Goal: Complete application form: Complete application form

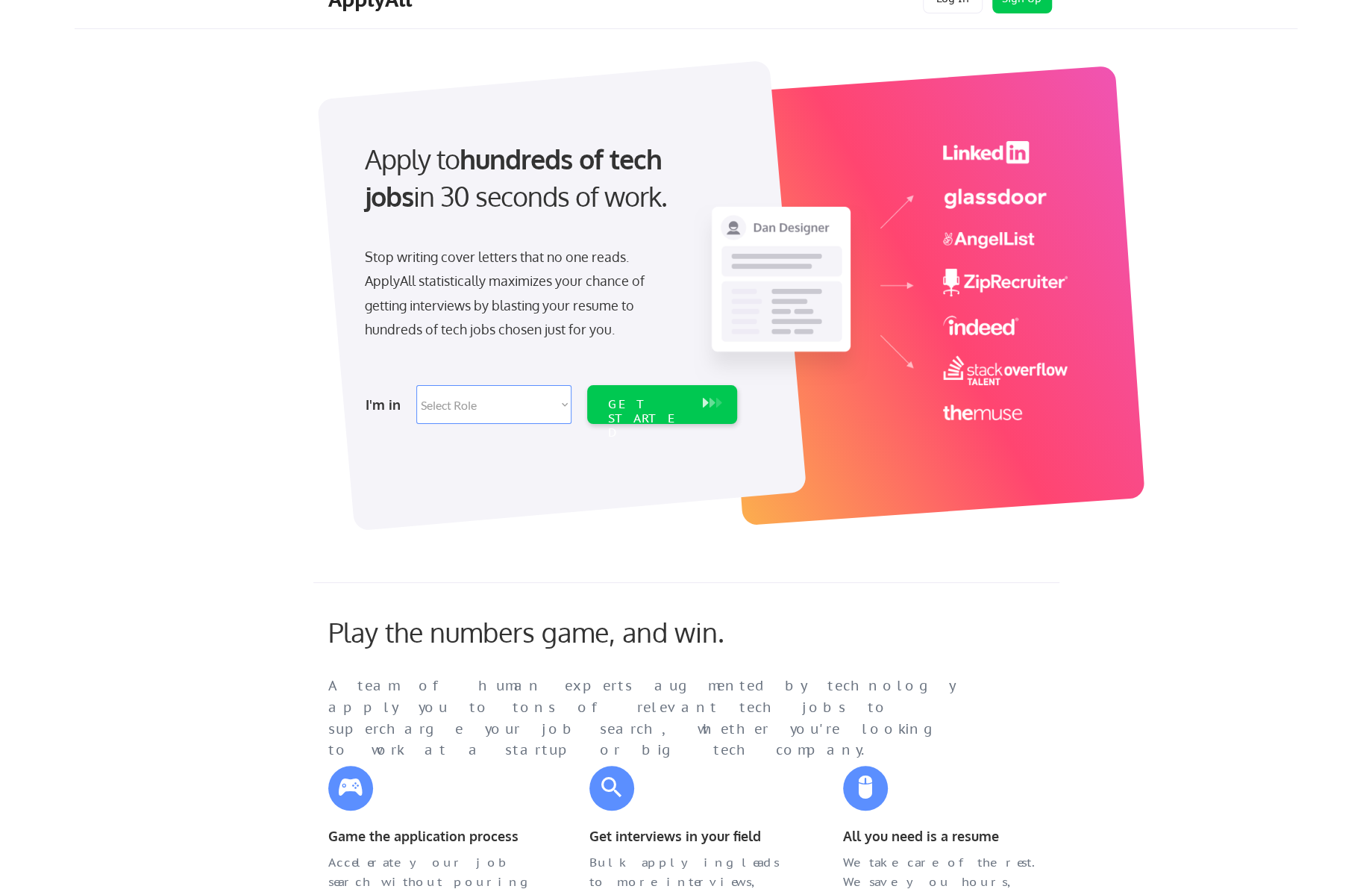
scroll to position [224, 0]
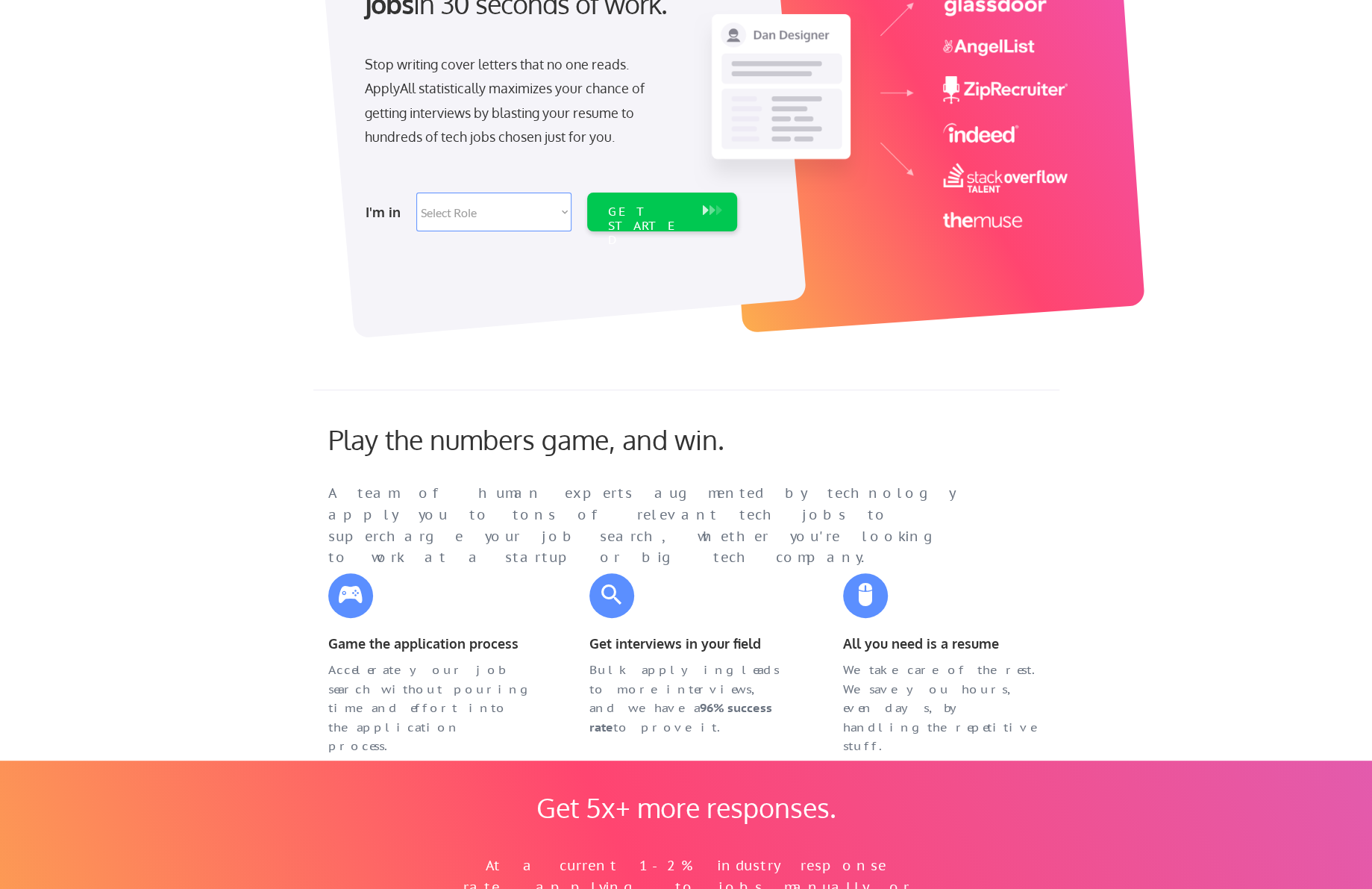
click at [507, 230] on select "Select Role Software Engineering Product Management Customer Success Sales UI/U…" at bounding box center [493, 212] width 155 height 39
click at [506, 221] on select "Select Role Software Engineering Product Management Customer Success Sales UI/U…" at bounding box center [493, 212] width 155 height 39
click at [504, 221] on select "Select Role Software Engineering Product Management Customer Success Sales UI/U…" at bounding box center [493, 212] width 155 height 39
select select ""it_security""
click at [416, 193] on select "Select Role Software Engineering Product Management Customer Success Sales UI/U…" at bounding box center [493, 212] width 155 height 39
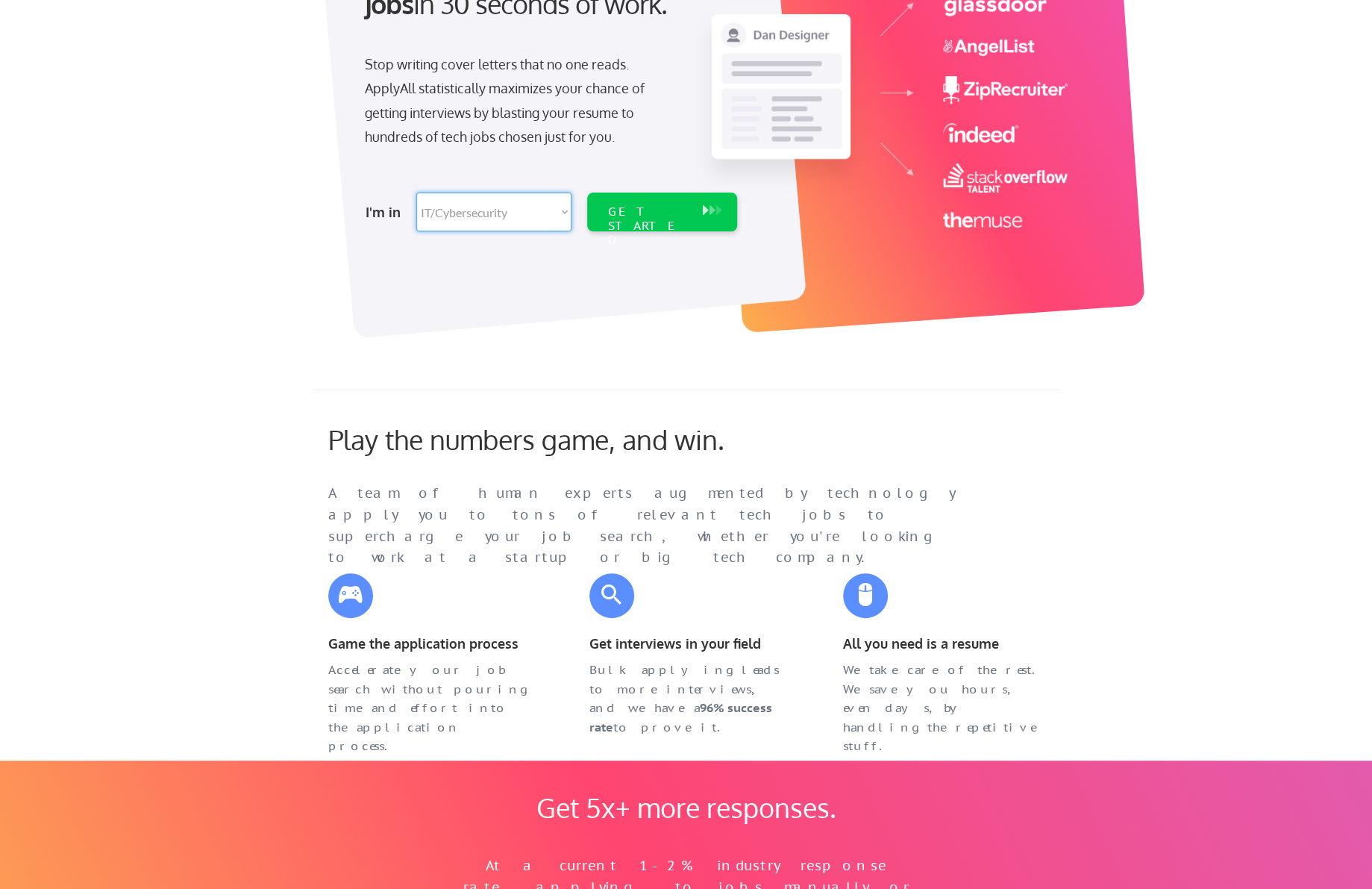
select select ""it_security""
click at [651, 231] on div "I'm in Select Role Software Engineering Product Management Customer Success Sal…" at bounding box center [549, 212] width 417 height 52
click at [651, 217] on div "GET STARTED" at bounding box center [648, 226] width 80 height 43
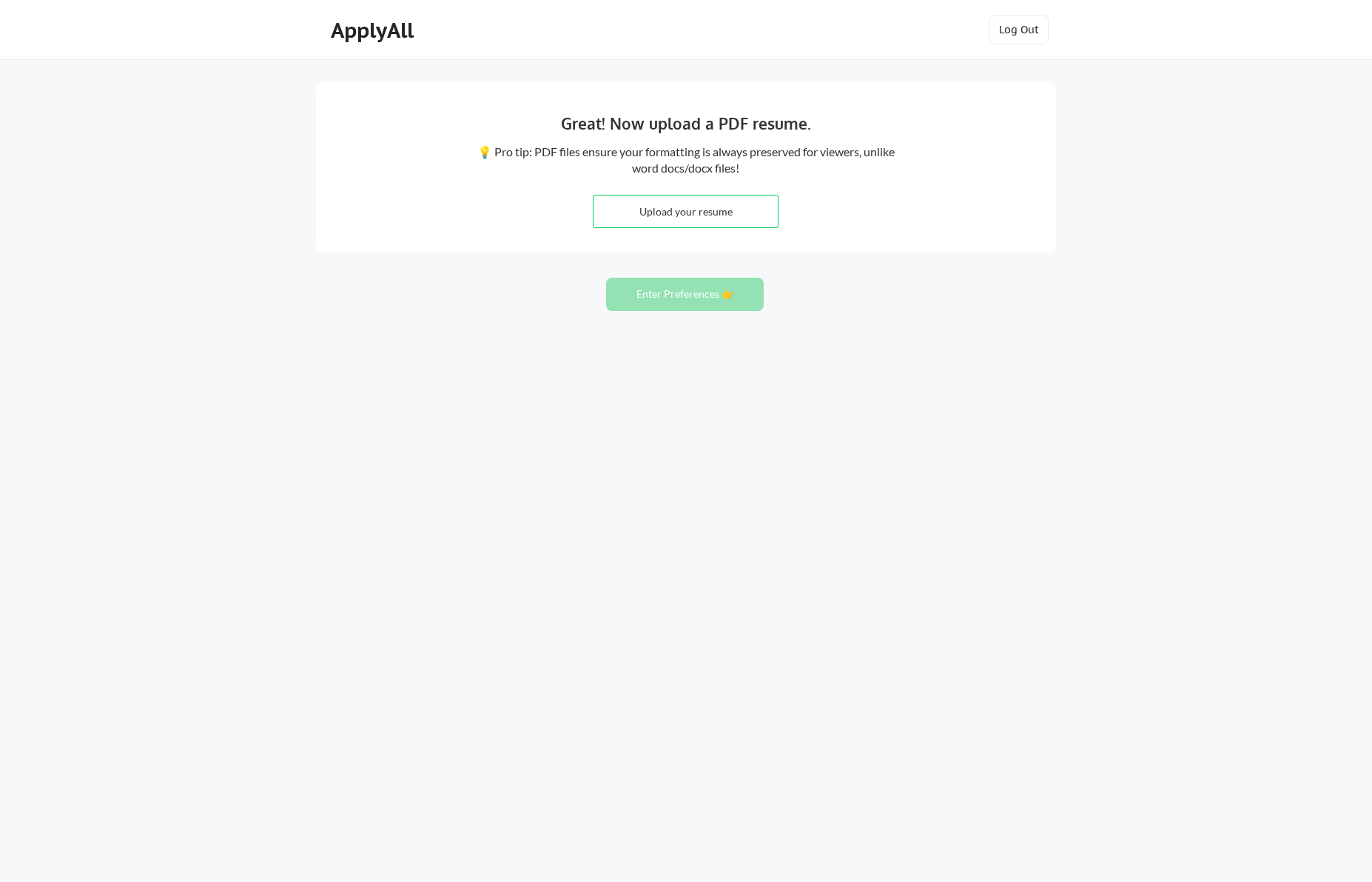
click at [681, 301] on button "Enter Preferences 👉" at bounding box center [685, 295] width 158 height 34
